Goal: Information Seeking & Learning: Learn about a topic

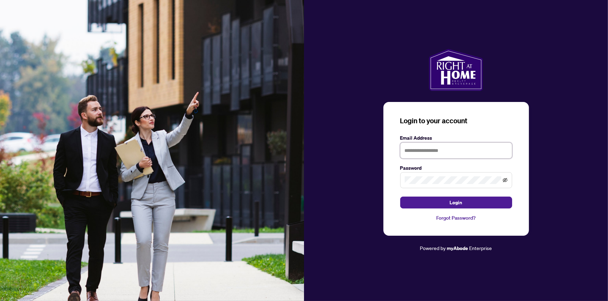
type input "**********"
click at [505, 180] on icon "eye-invisible" at bounding box center [504, 180] width 5 height 4
click at [505, 180] on icon "eye" at bounding box center [504, 180] width 5 height 5
click at [414, 201] on button "Login" at bounding box center [456, 203] width 112 height 12
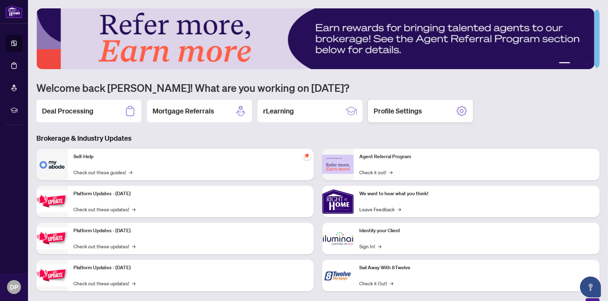
click at [413, 111] on h2 "Profile Settings" at bounding box center [397, 111] width 48 height 10
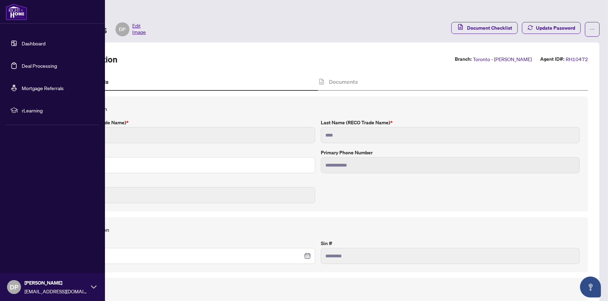
click at [33, 109] on span "rLearning" at bounding box center [58, 111] width 73 height 8
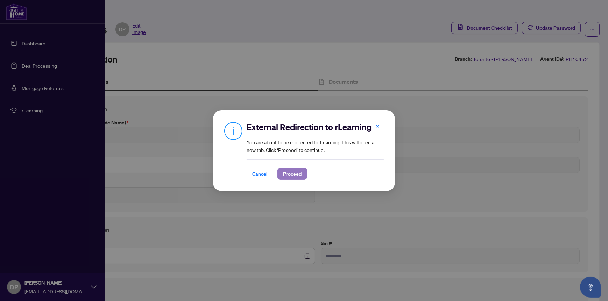
click at [294, 173] on span "Proceed" at bounding box center [292, 174] width 19 height 11
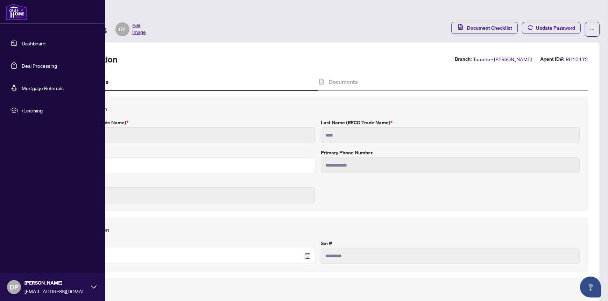
click at [34, 41] on link "Dashboard" at bounding box center [34, 43] width 24 height 6
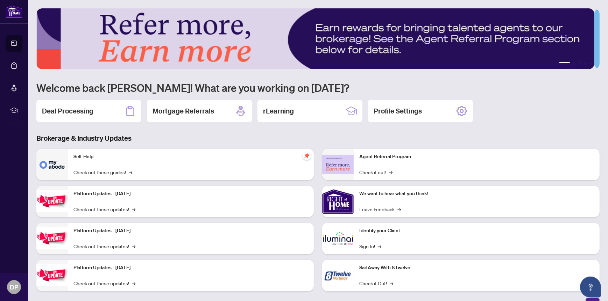
scroll to position [8, 0]
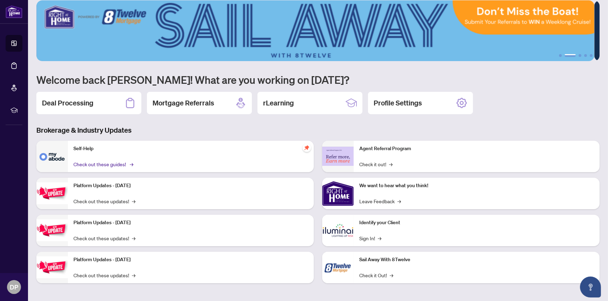
click at [89, 162] on link "Check out these guides! →" at bounding box center [102, 164] width 59 height 8
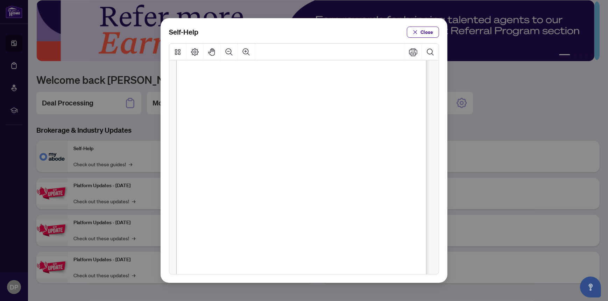
scroll to position [210, 0]
click at [314, 134] on span "PDF" at bounding box center [316, 134] width 9 height 7
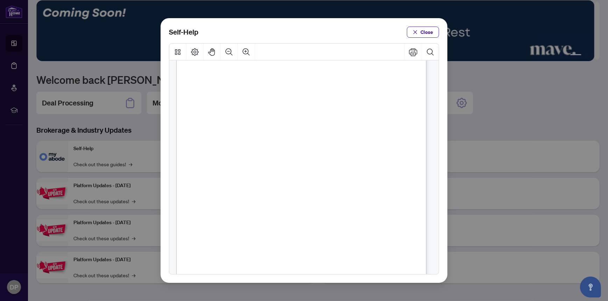
scroll to position [0, 0]
click at [429, 31] on span "Close" at bounding box center [426, 32] width 13 height 11
